Goal: Information Seeking & Learning: Learn about a topic

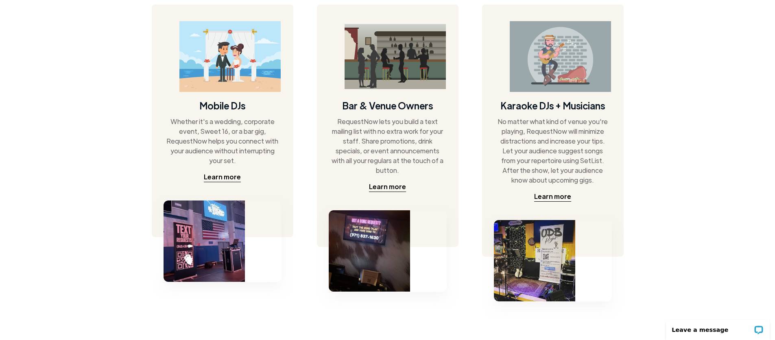
scroll to position [427, 0]
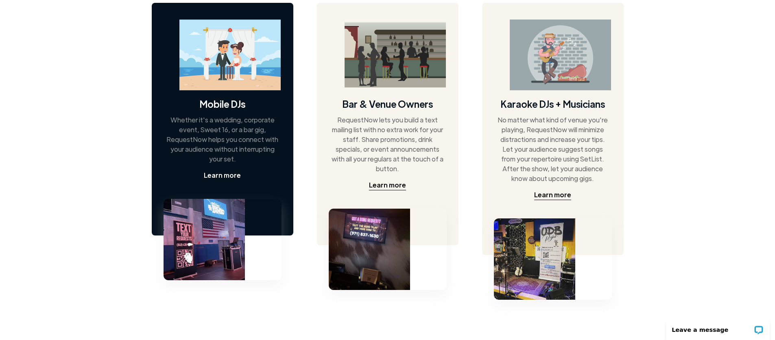
click at [216, 177] on div "Learn more" at bounding box center [222, 176] width 37 height 10
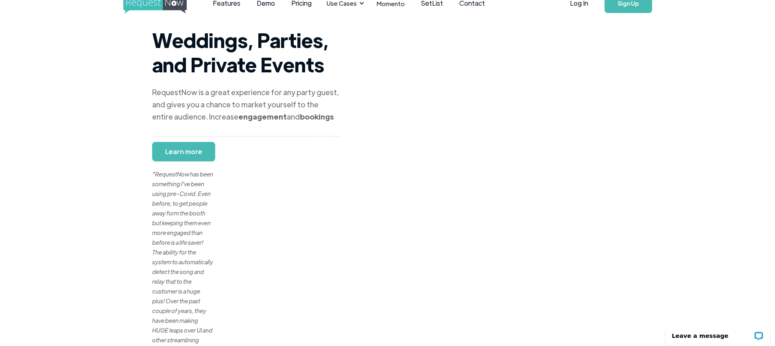
scroll to position [20, 0]
